Goal: Task Accomplishment & Management: Use online tool/utility

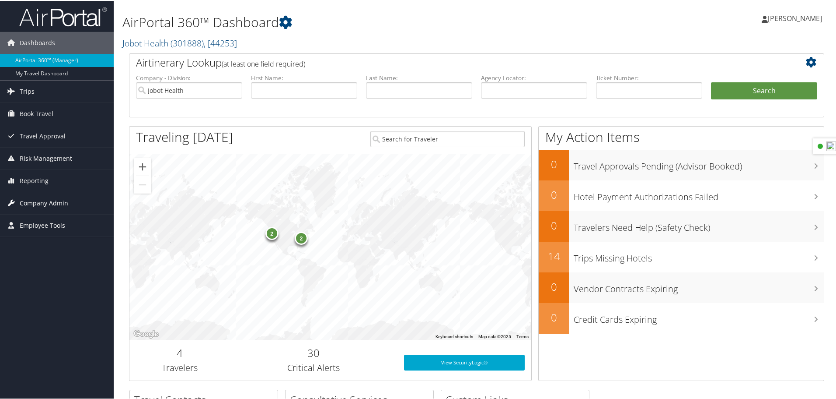
click at [40, 203] on span "Company Admin" at bounding box center [44, 202] width 49 height 22
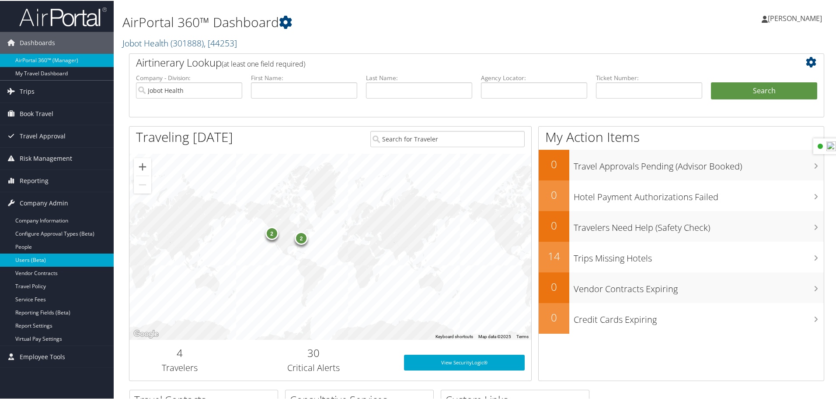
click at [48, 262] on link "Users (Beta)" at bounding box center [57, 258] width 114 height 13
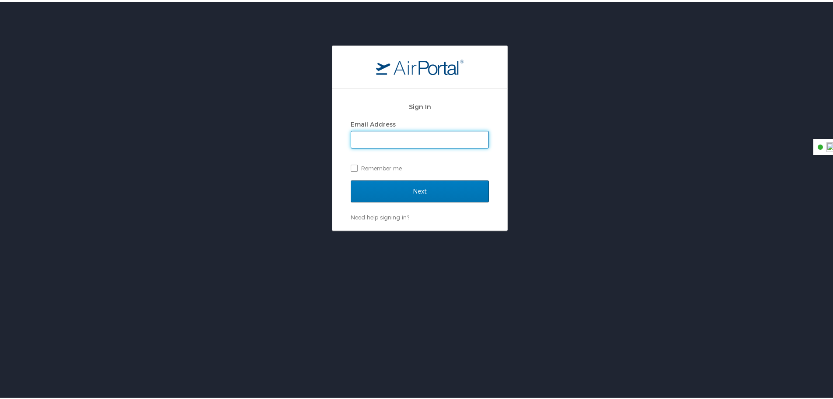
type input "[PERSON_NAME][EMAIL_ADDRESS][PERSON_NAME][DOMAIN_NAME]"
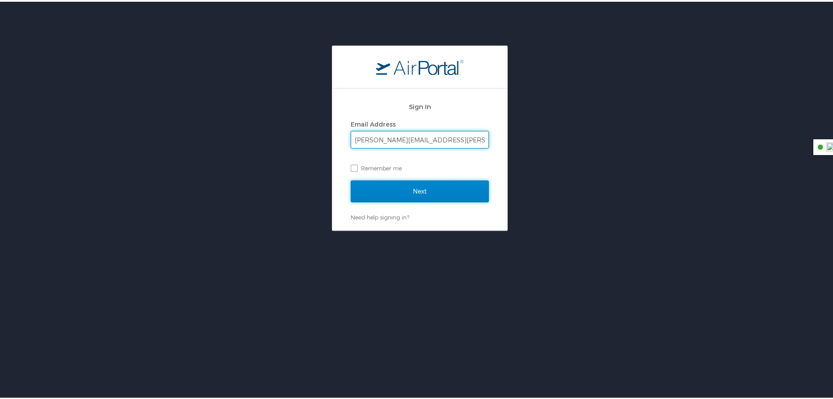
click at [417, 194] on input "Next" at bounding box center [420, 189] width 138 height 22
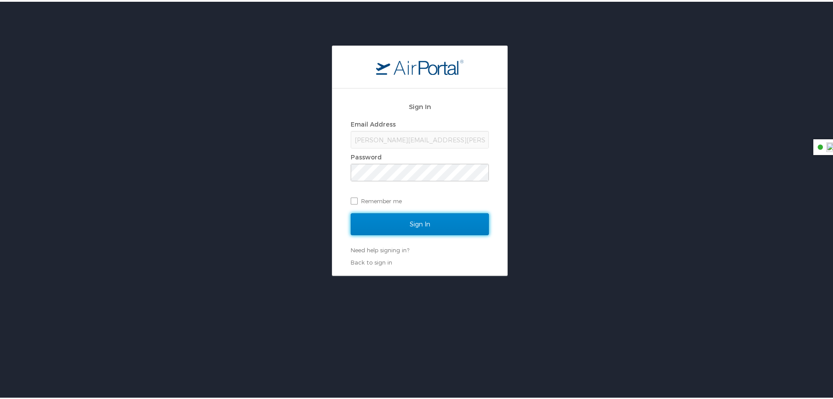
click at [411, 219] on input "Sign In" at bounding box center [420, 222] width 138 height 22
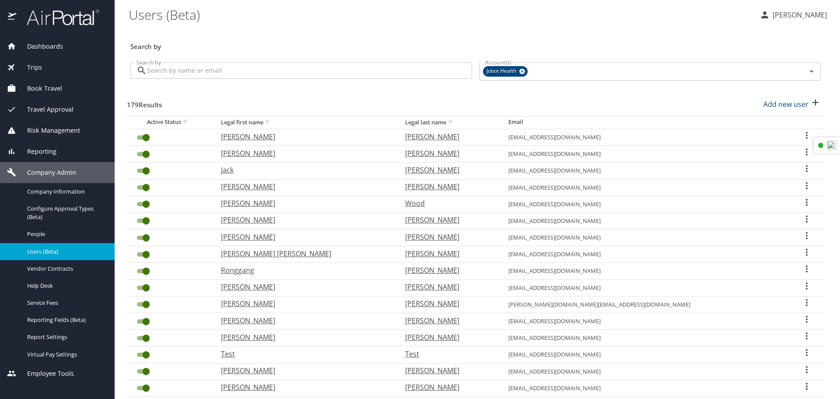
click at [57, 106] on span "Travel Approval" at bounding box center [44, 110] width 57 height 10
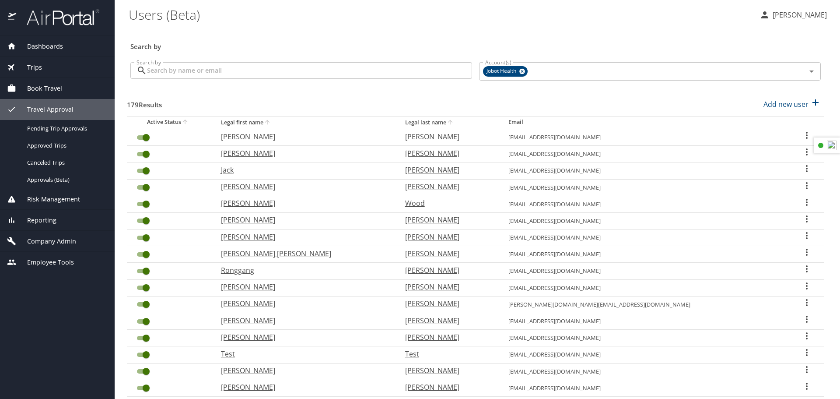
click at [44, 224] on span "Reporting" at bounding box center [36, 220] width 40 height 10
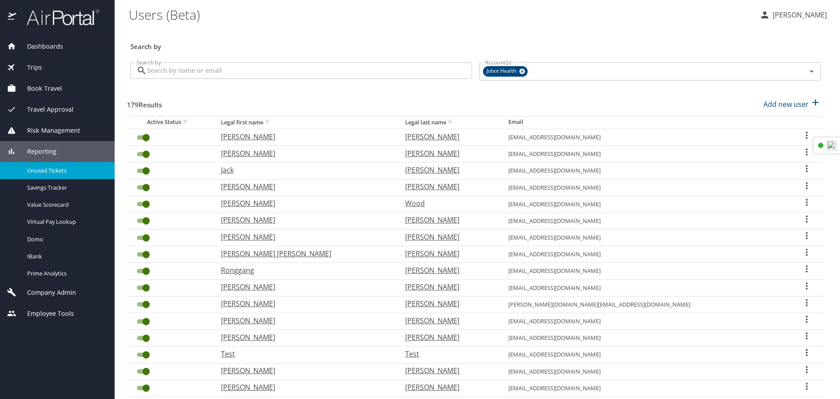
click at [52, 169] on span "Unused Tickets" at bounding box center [65, 170] width 77 height 8
